Goal: Check status: Check status

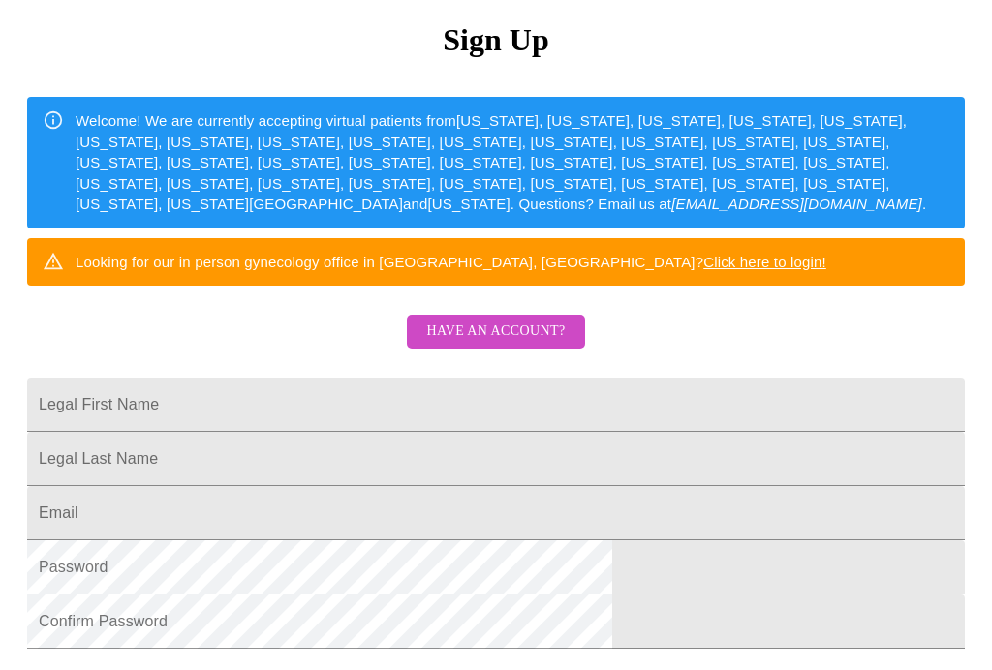
scroll to position [215, 0]
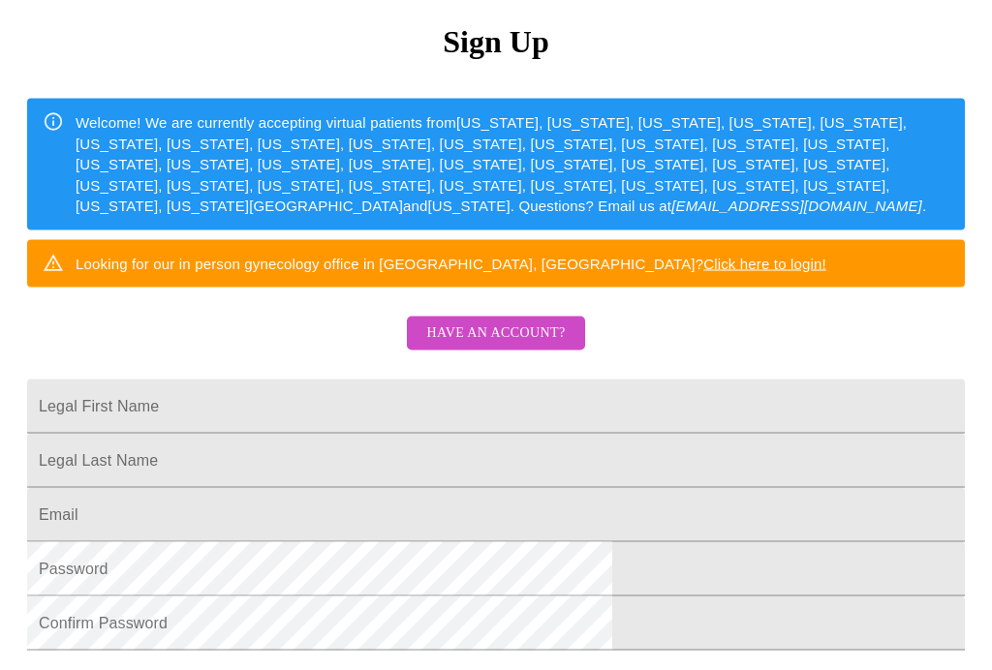
click at [519, 346] on span "Have an account?" at bounding box center [495, 333] width 138 height 24
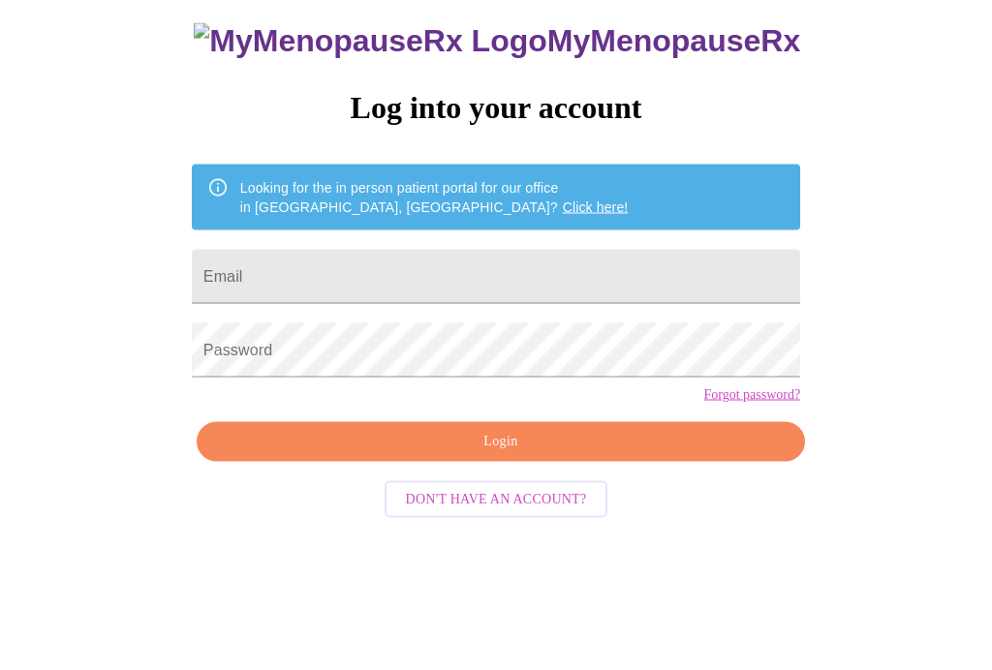
scroll to position [19, 0]
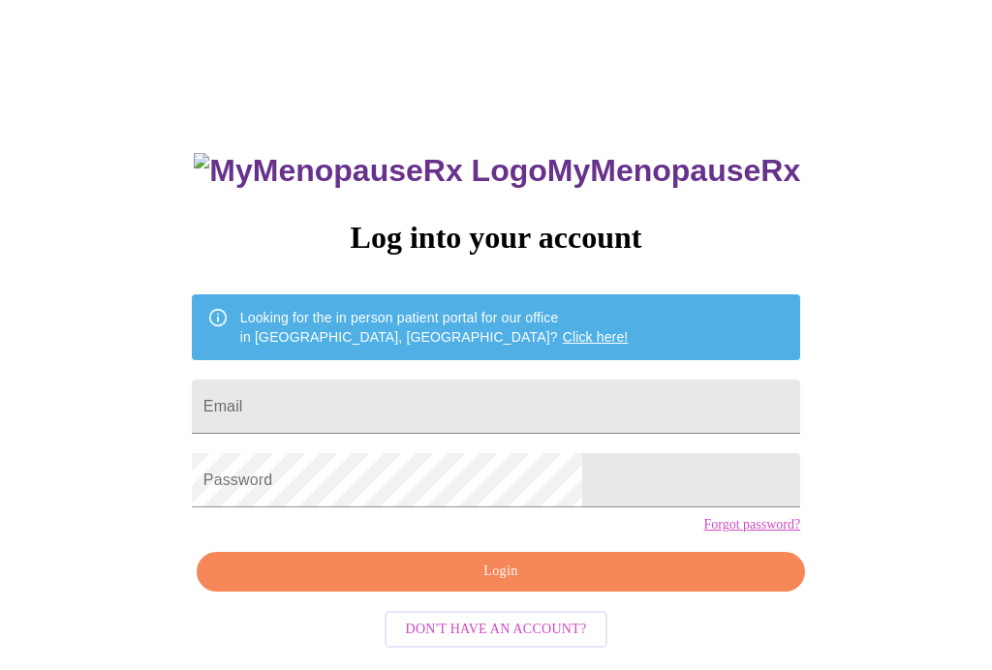
click at [408, 403] on input "Email" at bounding box center [496, 407] width 608 height 54
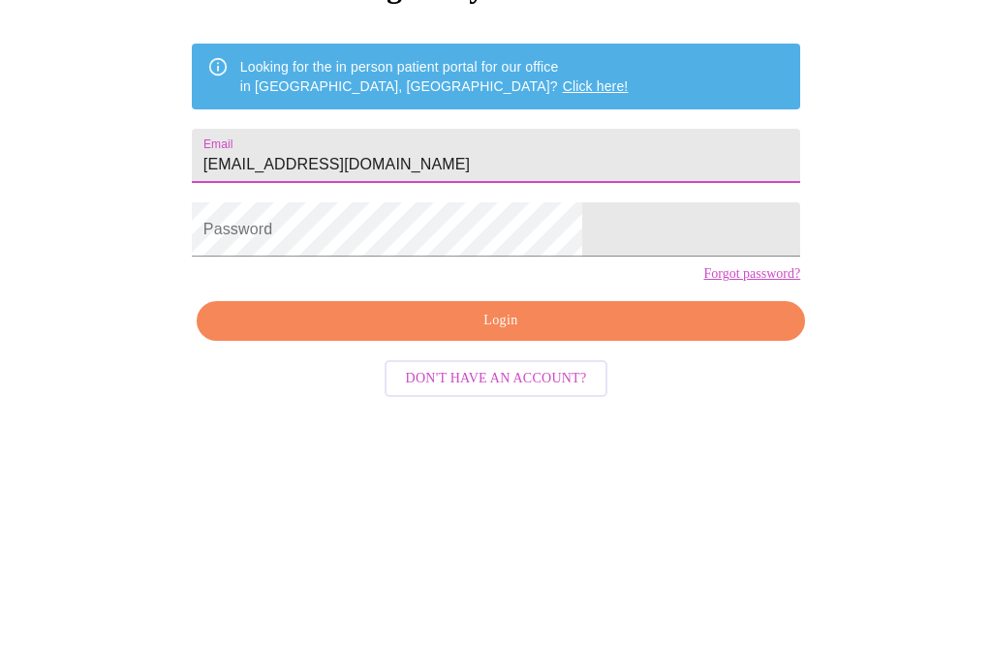
type input "Tammigyrl@hotmail.com"
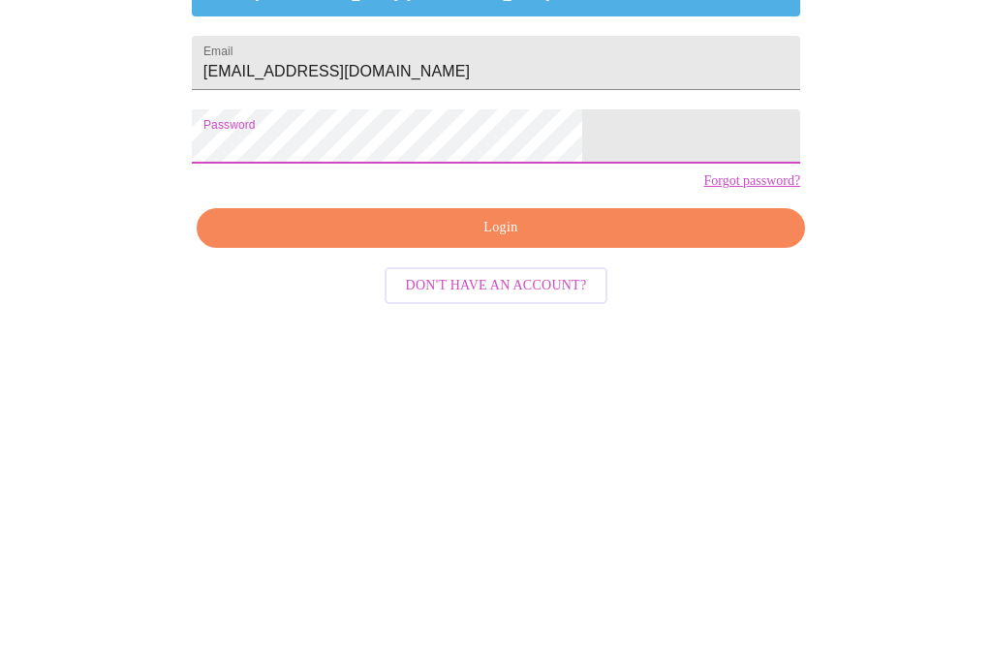
click at [520, 560] on span "Login" at bounding box center [501, 572] width 564 height 24
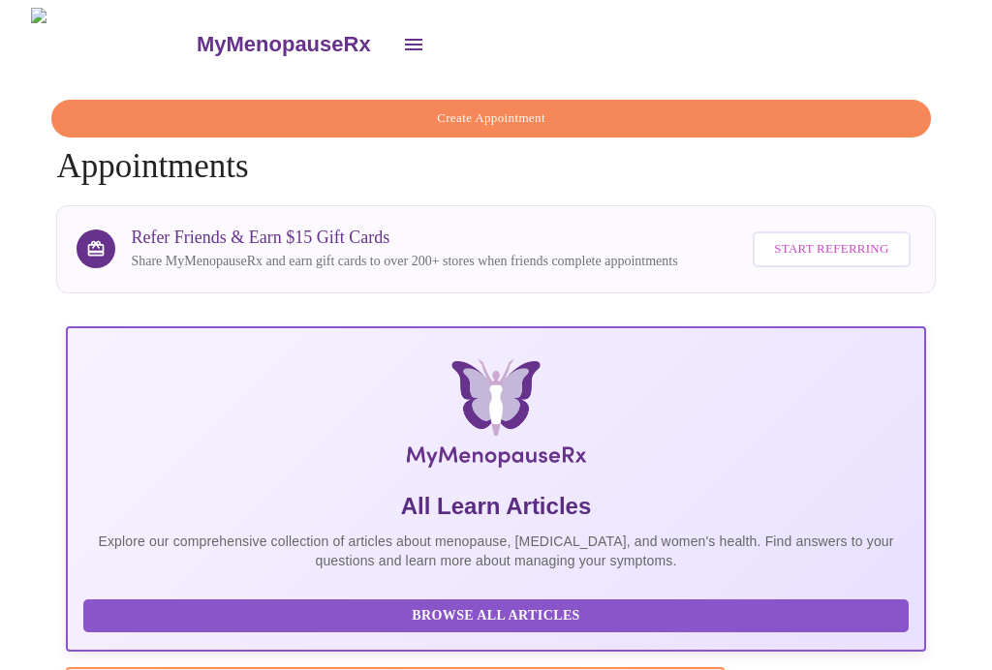
click at [390, 48] on button "open drawer" at bounding box center [413, 44] width 46 height 46
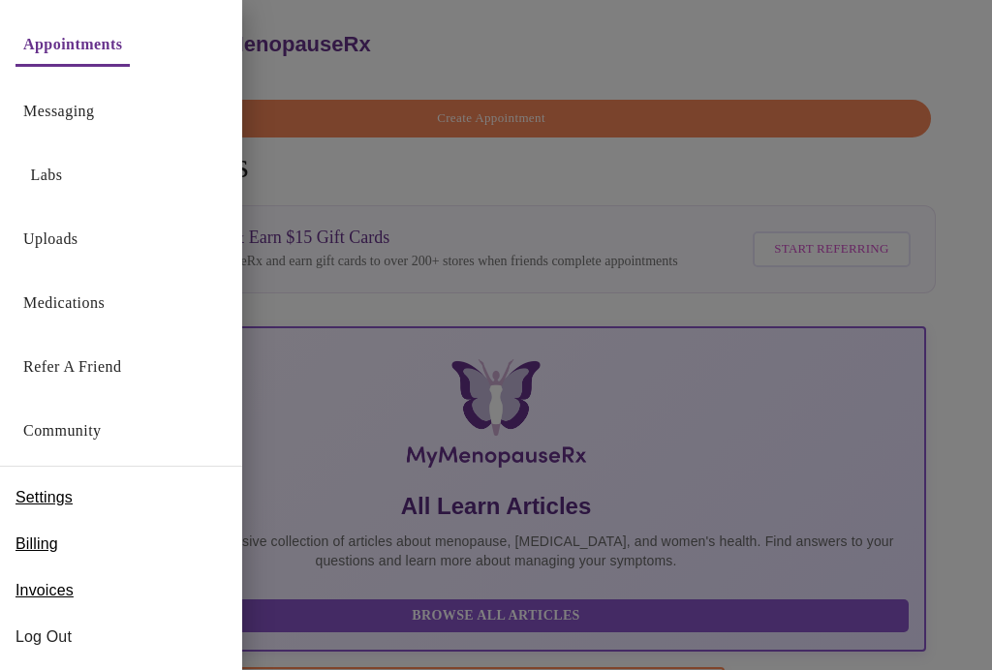
click at [53, 118] on link "Messaging" at bounding box center [58, 111] width 71 height 27
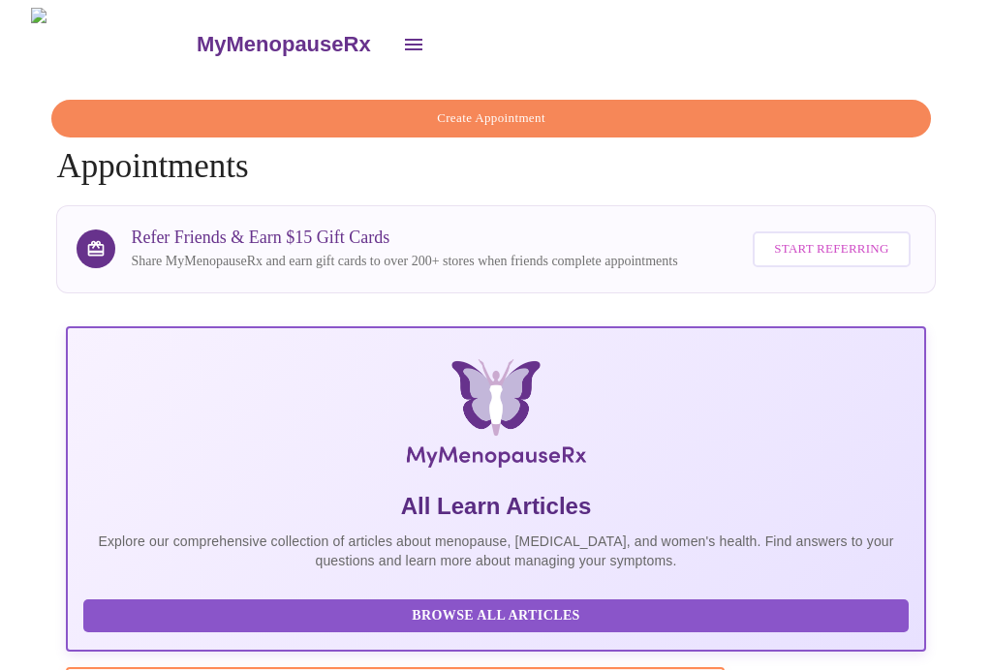
click at [405, 39] on icon "open drawer" at bounding box center [413, 45] width 17 height 12
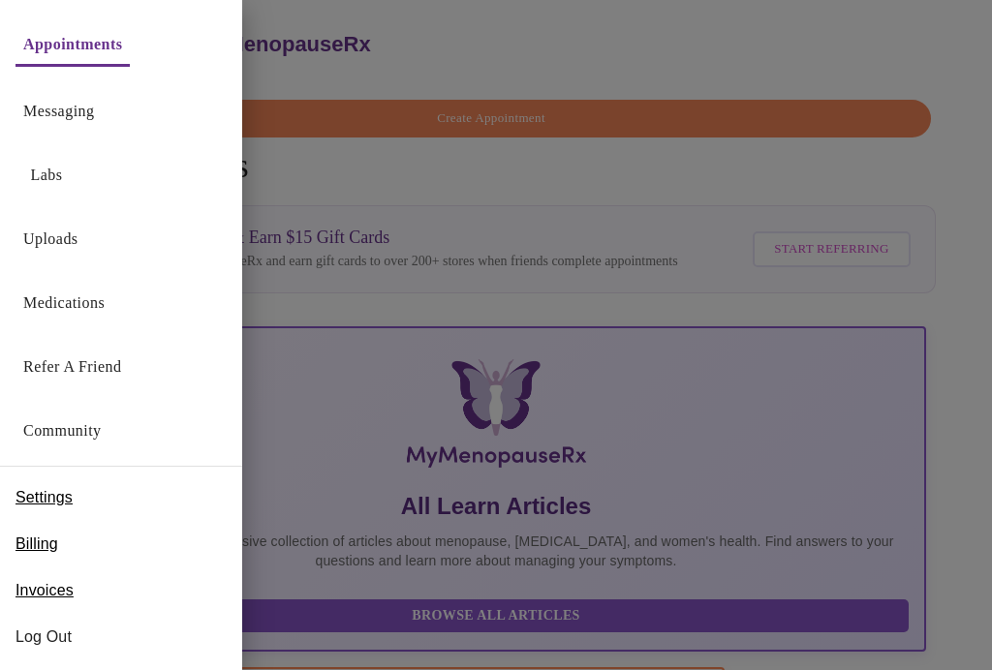
click at [79, 41] on link "Appointments" at bounding box center [72, 44] width 99 height 27
click at [448, 288] on div at bounding box center [496, 335] width 992 height 670
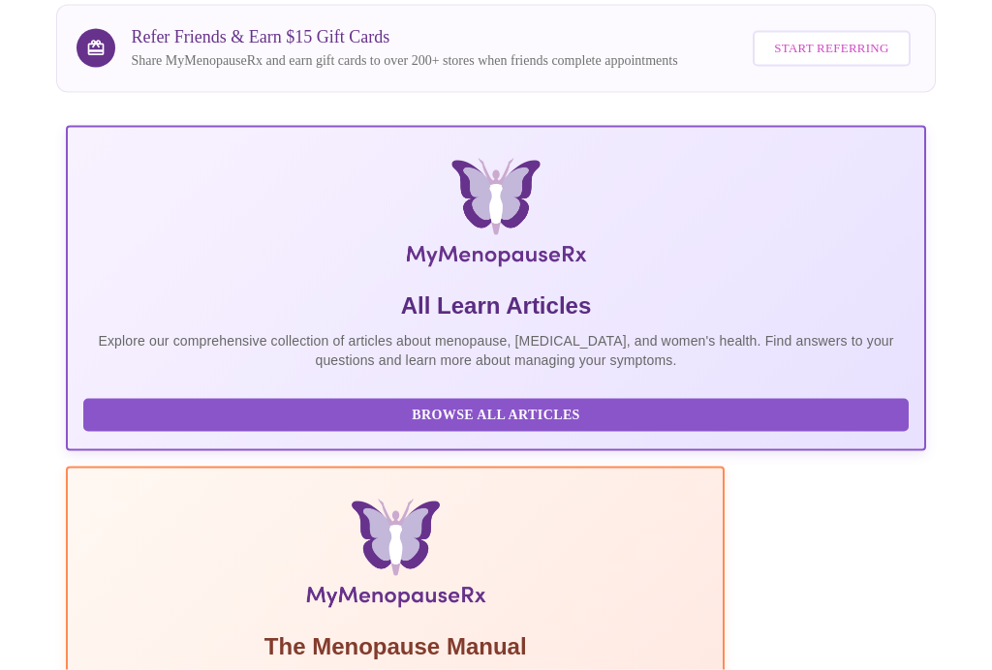
scroll to position [483, 0]
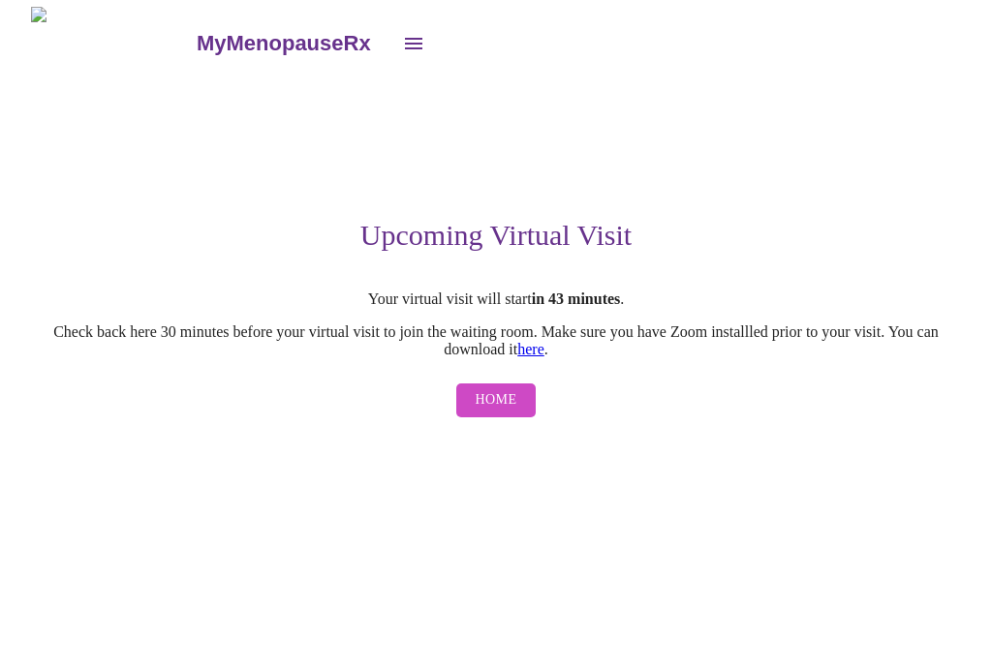
scroll to position [1, 0]
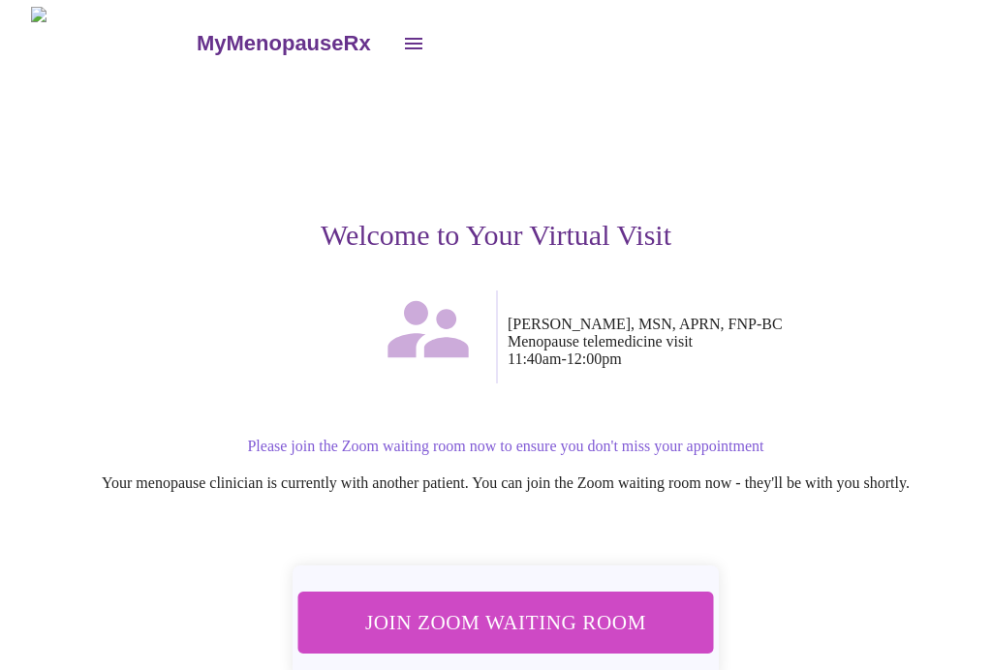
click at [494, 622] on span "Join Zoom Waiting Room" at bounding box center [505, 622] width 364 height 36
